Goal: Transaction & Acquisition: Purchase product/service

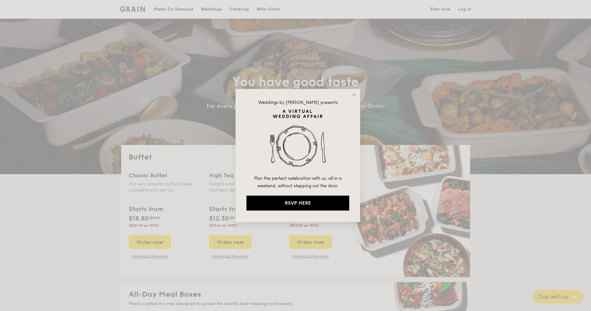
select select
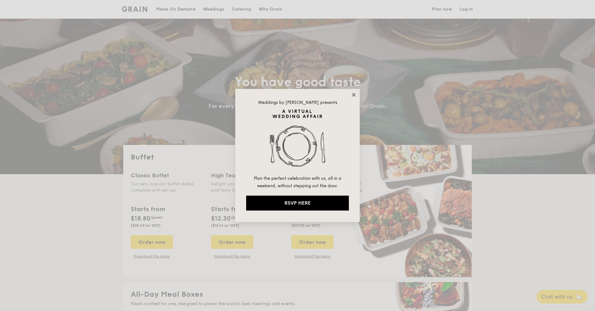
click at [355, 93] on icon at bounding box center [354, 95] width 6 height 6
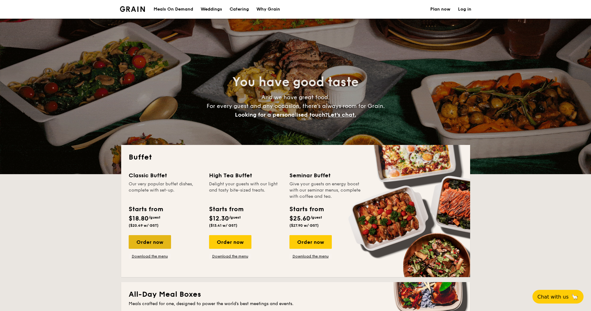
click at [154, 244] on div "Order now" at bounding box center [150, 242] width 42 height 14
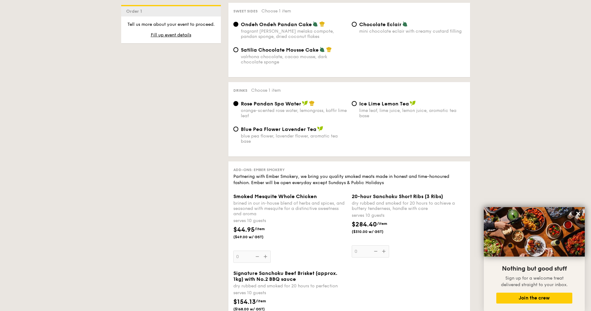
scroll to position [561, 0]
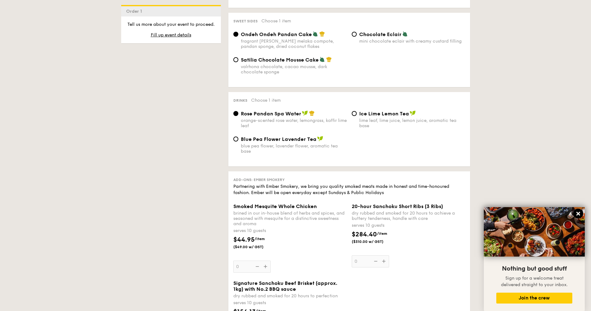
click at [580, 215] on icon at bounding box center [578, 214] width 6 height 6
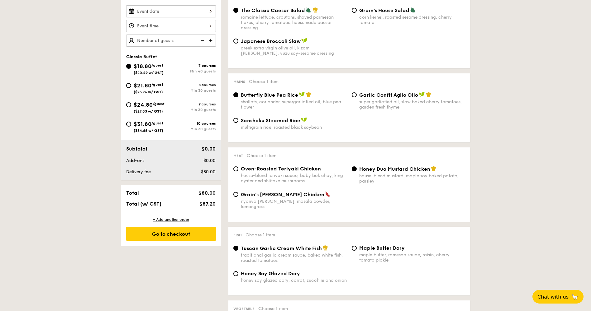
scroll to position [93, 0]
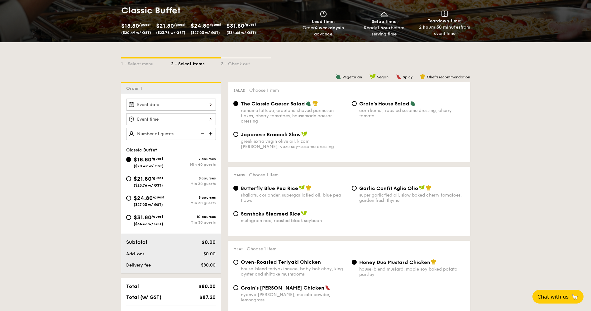
select select
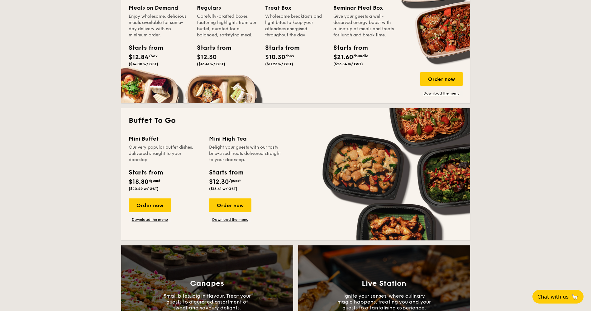
scroll to position [280, 0]
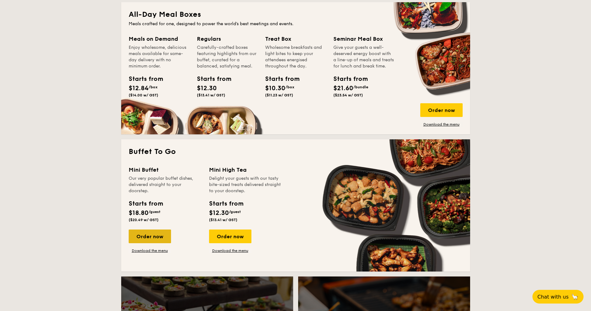
click at [149, 239] on div "Order now" at bounding box center [150, 237] width 42 height 14
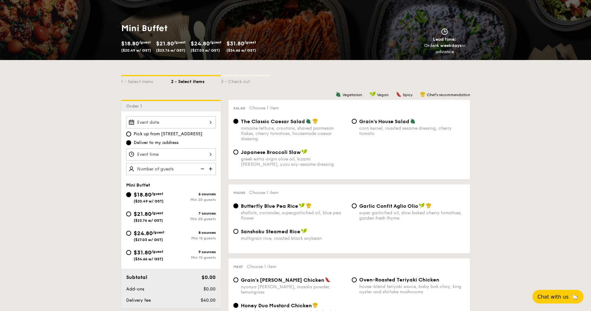
scroll to position [93, 0]
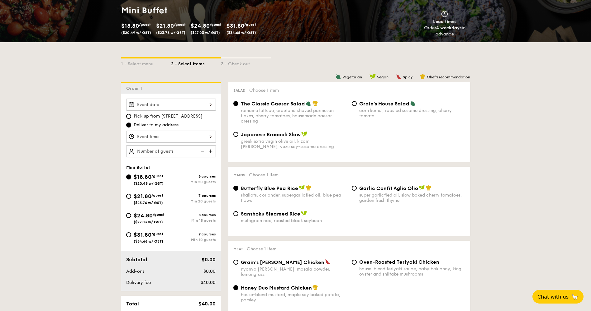
click at [130, 201] on div "$21.80 /guest ($23.76 w/ GST)" at bounding box center [148, 198] width 45 height 13
click at [130, 199] on input "$21.80 /guest ($23.76 w/ GST) 7 courses Min 20 guests" at bounding box center [128, 196] width 5 height 5
radio input "true"
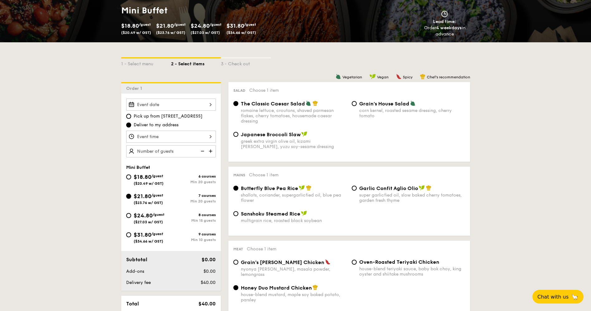
radio input "false"
radio input "true"
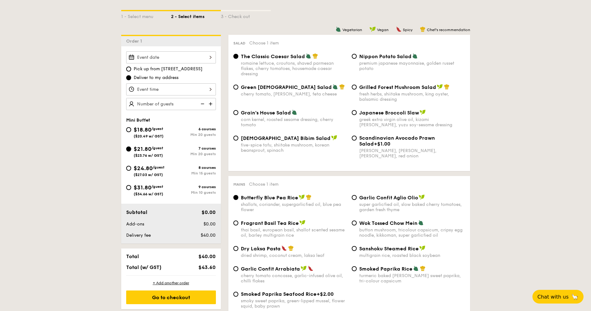
scroll to position [156, 0]
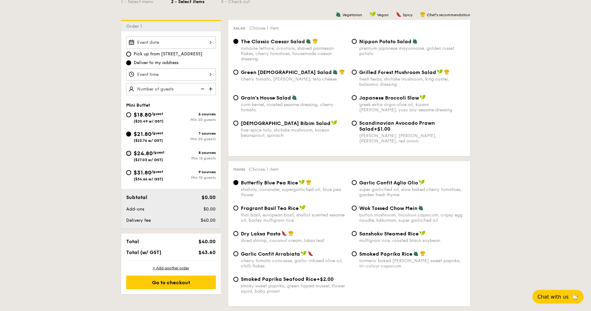
click at [127, 154] on input "$24.80 /guest ($27.03 w/ GST) 8 courses Min 15 guests" at bounding box center [128, 153] width 5 height 5
radio input "true"
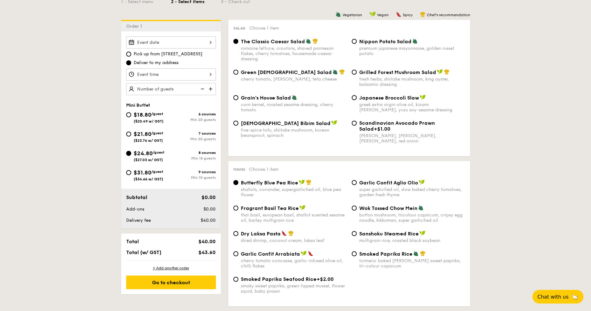
radio input "true"
